Goal: Transaction & Acquisition: Purchase product/service

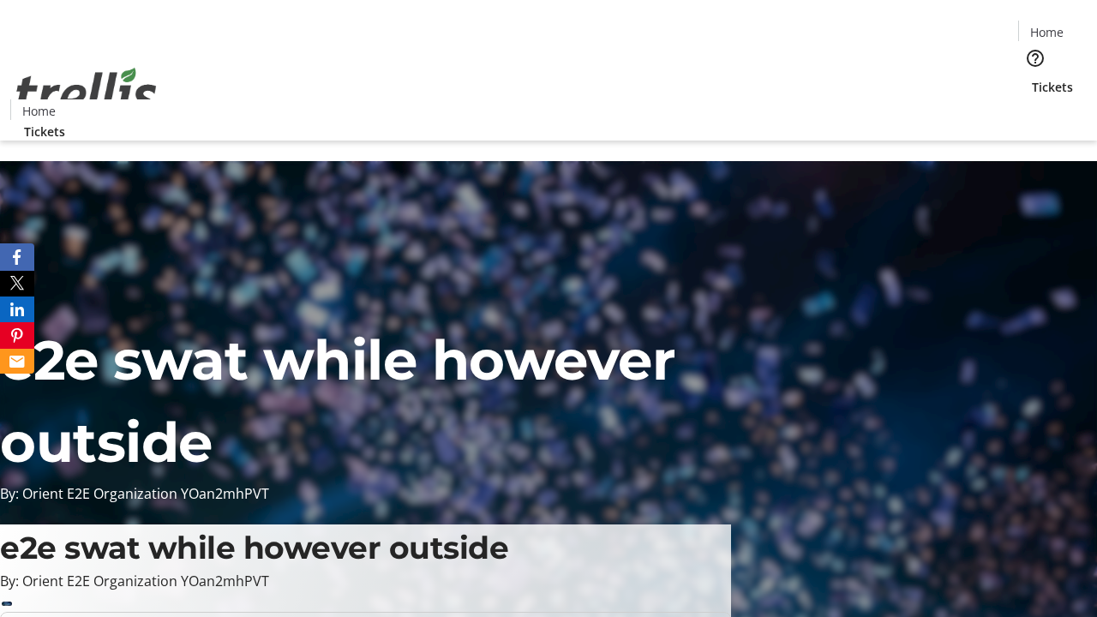
click at [1032, 78] on span "Tickets" at bounding box center [1052, 87] width 41 height 18
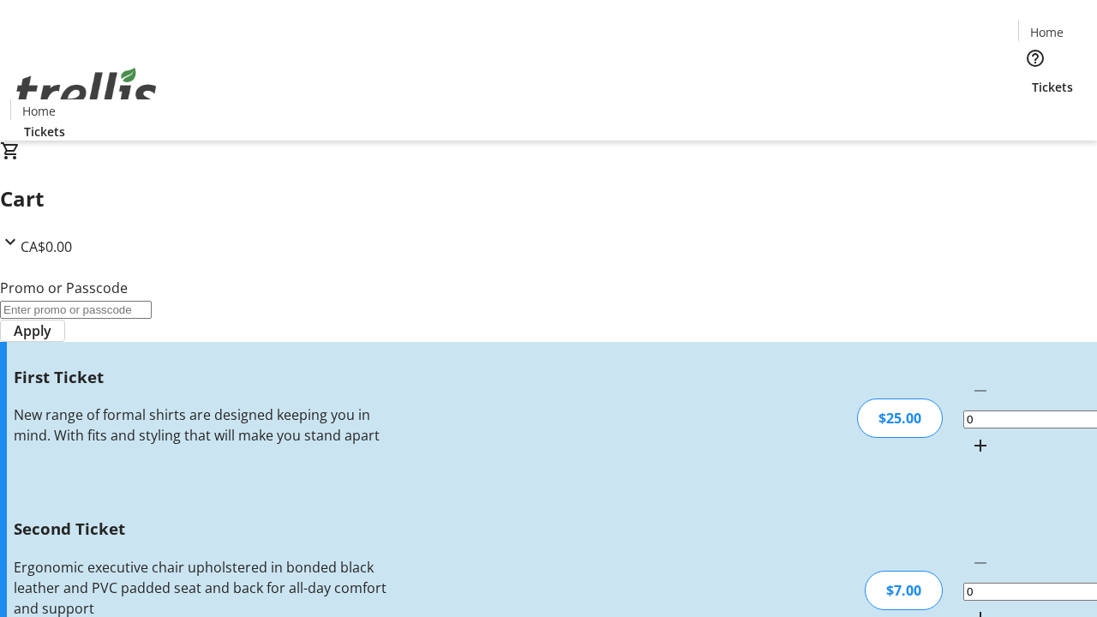
click at [970, 435] on mat-icon "Increment by one" at bounding box center [980, 445] width 21 height 21
type input "1"
click at [970, 608] on mat-icon "Increment by one" at bounding box center [980, 618] width 21 height 21
type input "2"
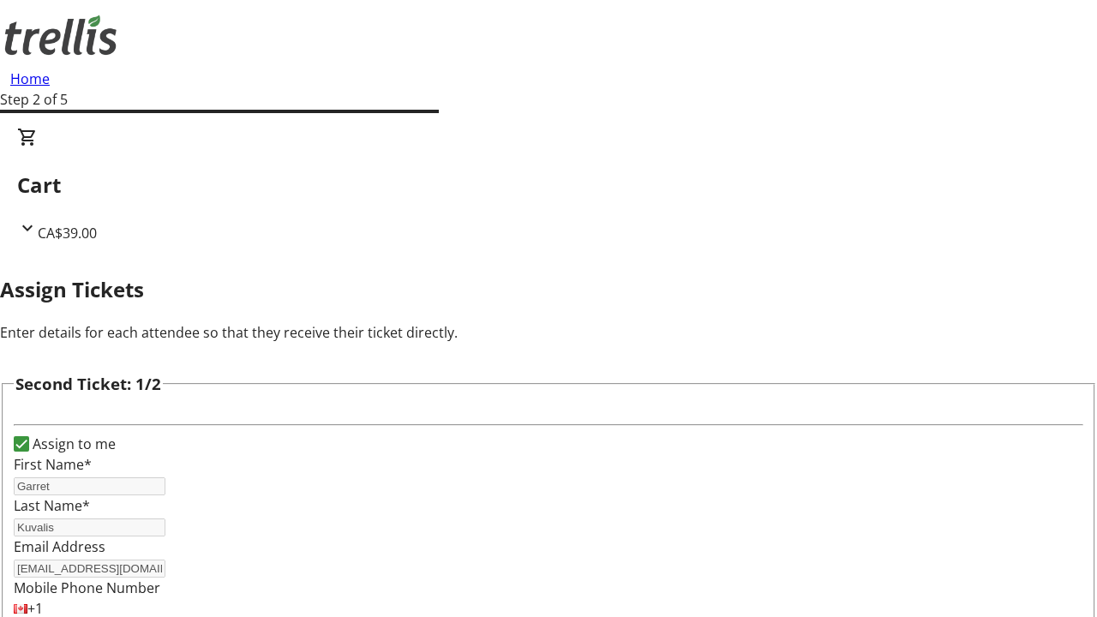
type input "Rose"
type input "Grant"
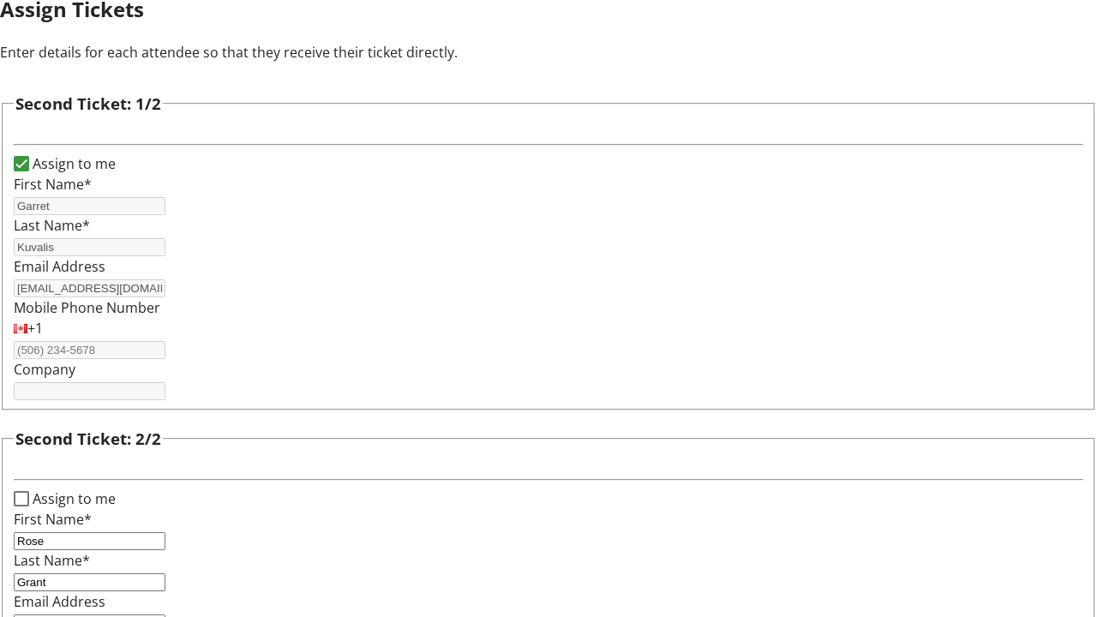
type input "[EMAIL_ADDRESS][DOMAIN_NAME]"
